Goal: Information Seeking & Learning: Learn about a topic

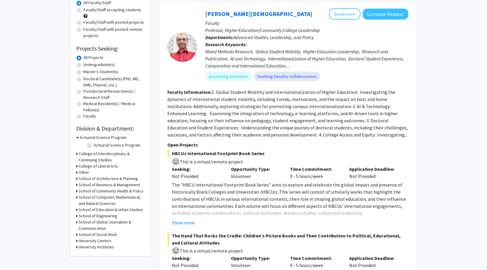
scroll to position [58, 0]
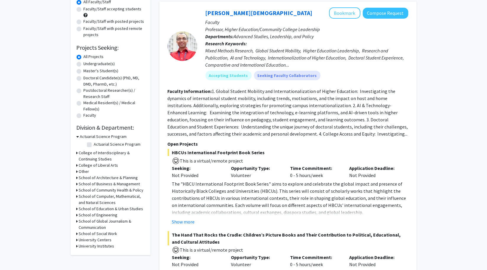
click at [84, 216] on h3 "School of Engineering" at bounding box center [98, 215] width 39 height 6
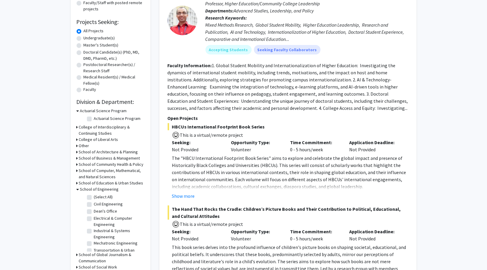
scroll to position [100, 0]
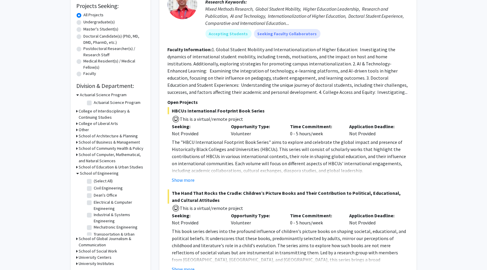
click at [94, 181] on label "(Select All)" at bounding box center [103, 181] width 19 height 6
click at [94, 181] on input "(Select All)" at bounding box center [96, 180] width 4 height 4
checkbox input "true"
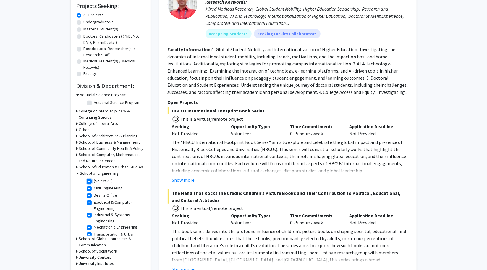
checkbox input "true"
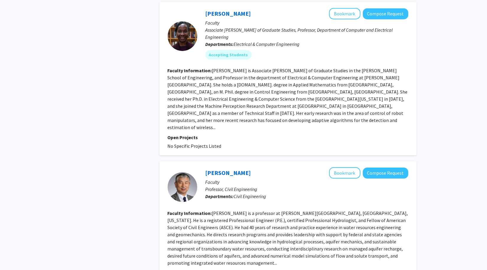
scroll to position [1211, 0]
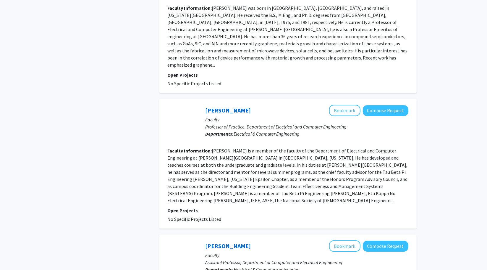
scroll to position [1155, 0]
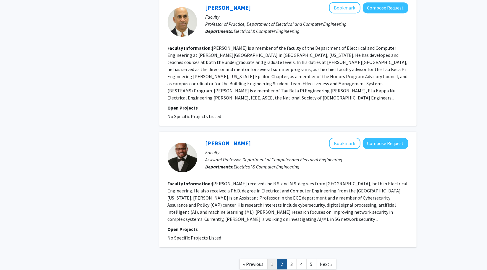
click at [275, 259] on link "1" at bounding box center [273, 264] width 10 height 10
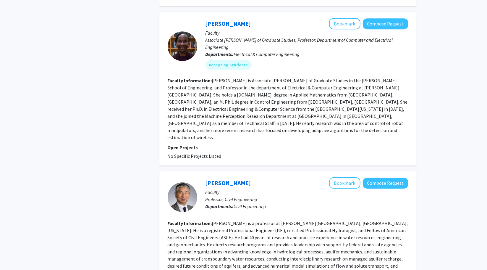
scroll to position [1205, 0]
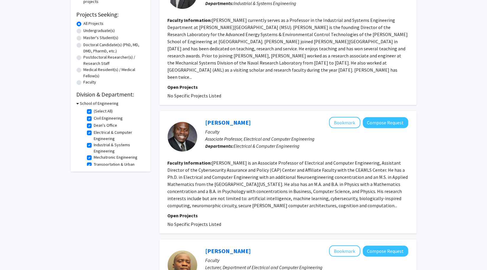
scroll to position [87, 0]
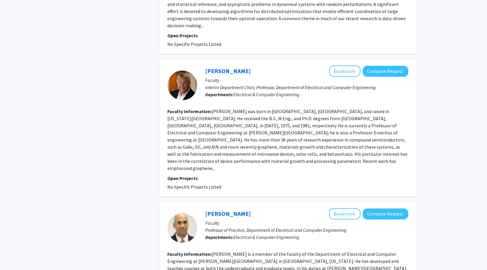
scroll to position [949, 0]
click at [227, 67] on link "Michael Spencer" at bounding box center [229, 70] width 46 height 7
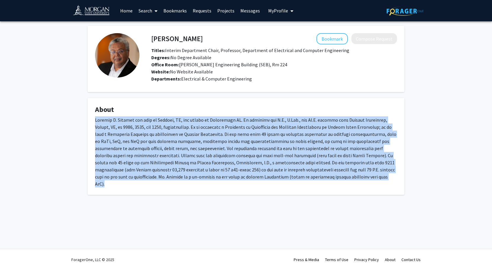
drag, startPoint x: 359, startPoint y: 176, endPoint x: 93, endPoint y: 118, distance: 272.6
click at [93, 118] on fg-card "About" at bounding box center [246, 146] width 317 height 97
copy div "Michael G. Spencer was born in Detroit, MI, and raised in Washington DC. He rec…"
click at [175, 154] on div at bounding box center [246, 151] width 302 height 71
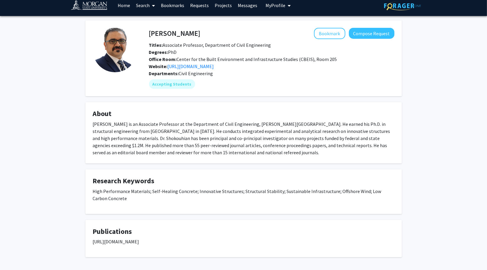
scroll to position [5, 0]
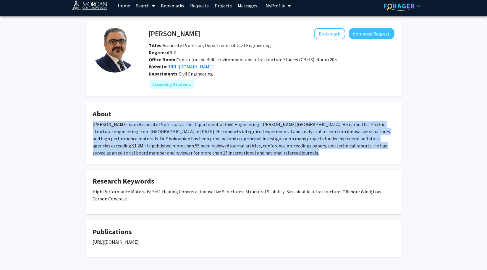
drag, startPoint x: 276, startPoint y: 152, endPoint x: 88, endPoint y: 126, distance: 189.2
click at [88, 126] on fg-card "About [PERSON_NAME] is an Associate Professor at the Department of Civil Engine…" at bounding box center [244, 132] width 317 height 61
copy div "[PERSON_NAME] is an Associate Professor at the Department of Civil Engineering,…"
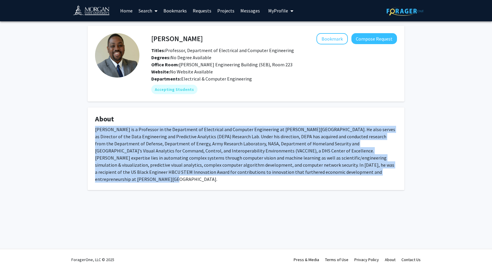
drag, startPoint x: 326, startPoint y: 175, endPoint x: 90, endPoint y: 129, distance: 239.7
click at [90, 129] on fg-card "About Dr. Kofi Nyarko is a Professor in the Department of Electrical and Comput…" at bounding box center [246, 148] width 317 height 83
copy div "Dr. Kofi Nyarko is a Professor in the Department of Electrical and Computer Eng…"
click at [209, 146] on div "Dr. Kofi Nyarko is a Professor in the Department of Electrical and Computer Eng…" at bounding box center [246, 154] width 302 height 57
